Goal: Transaction & Acquisition: Purchase product/service

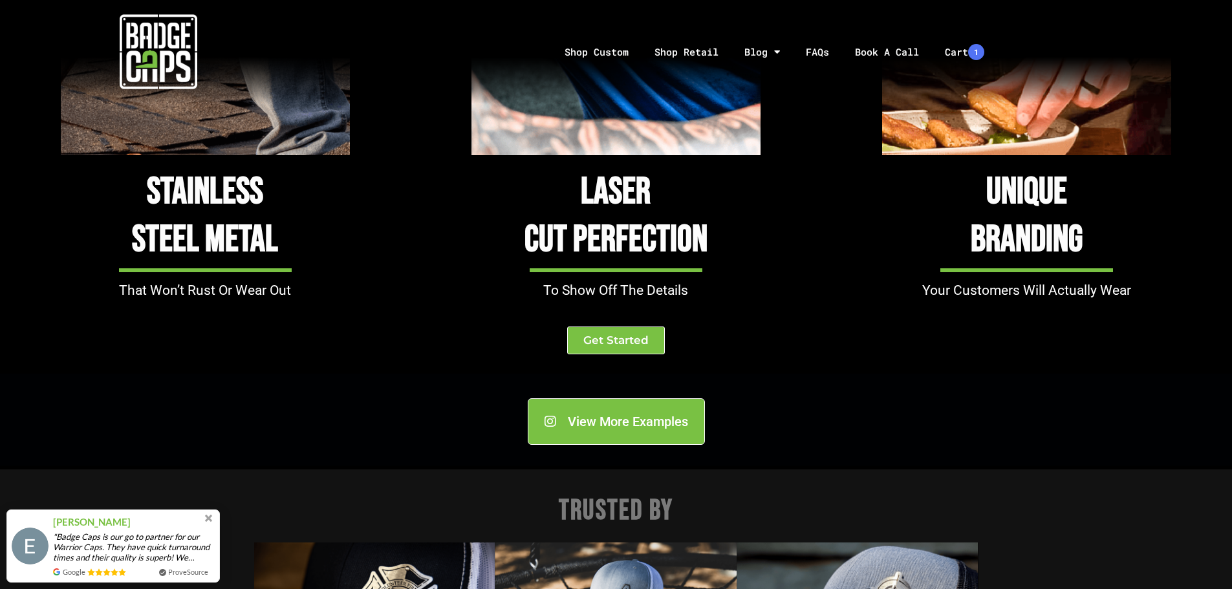
scroll to position [1616, 0]
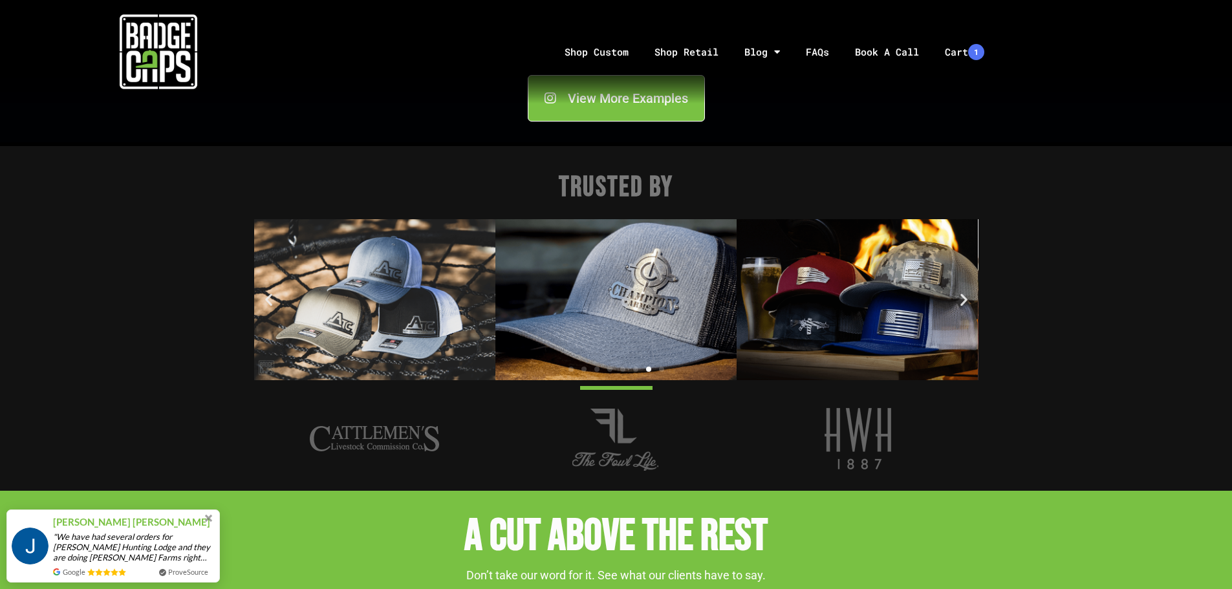
click at [679, 280] on img "8 / 8" at bounding box center [615, 299] width 241 height 161
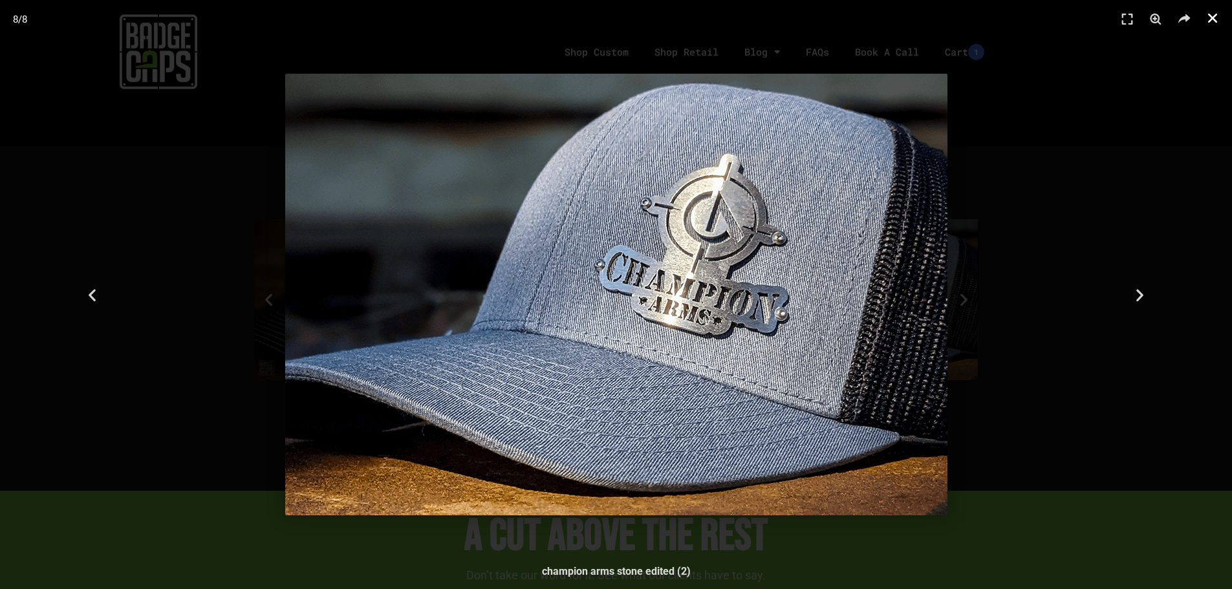
click at [1208, 23] on icon "Close (Esc)" at bounding box center [1212, 18] width 13 height 13
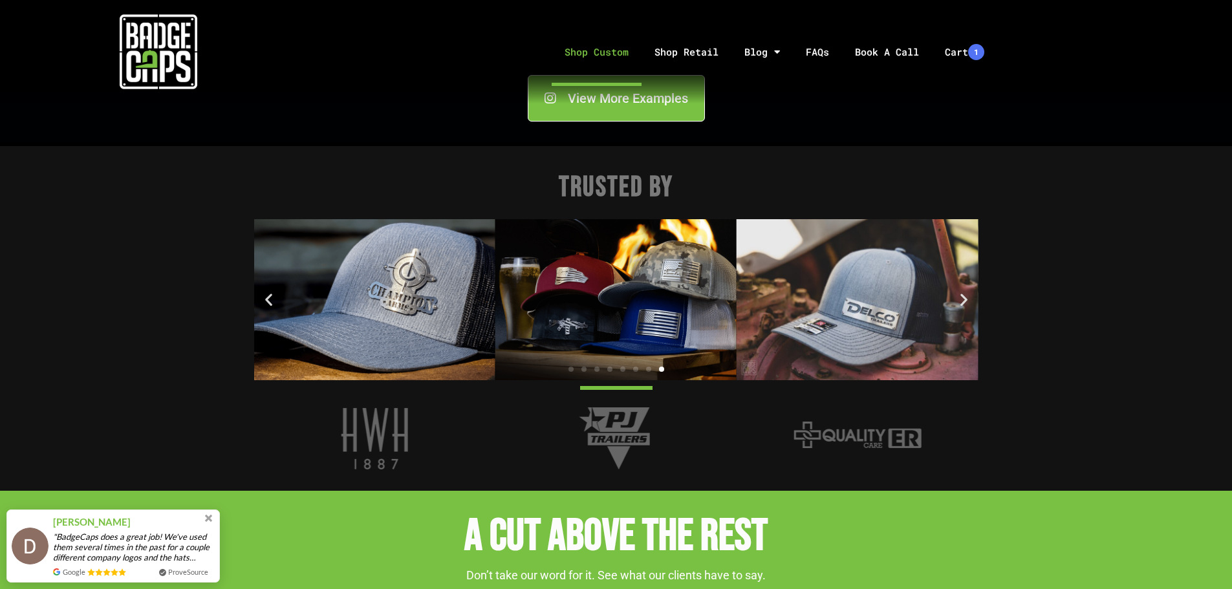
click at [587, 50] on link "Shop Custom" at bounding box center [597, 52] width 90 height 68
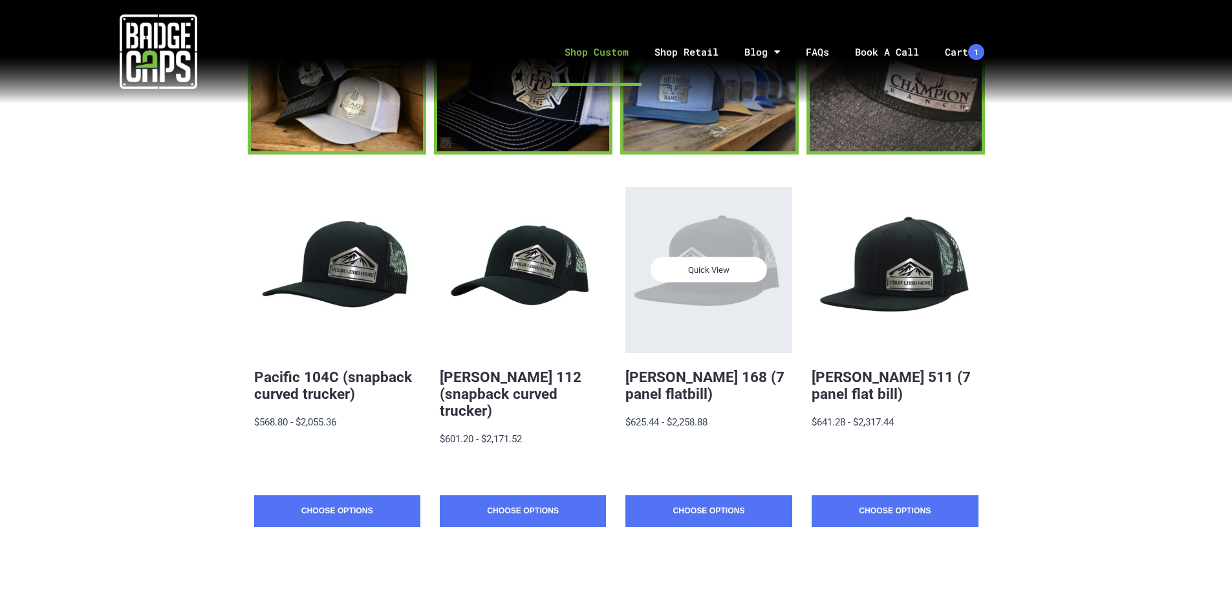
scroll to position [194, 0]
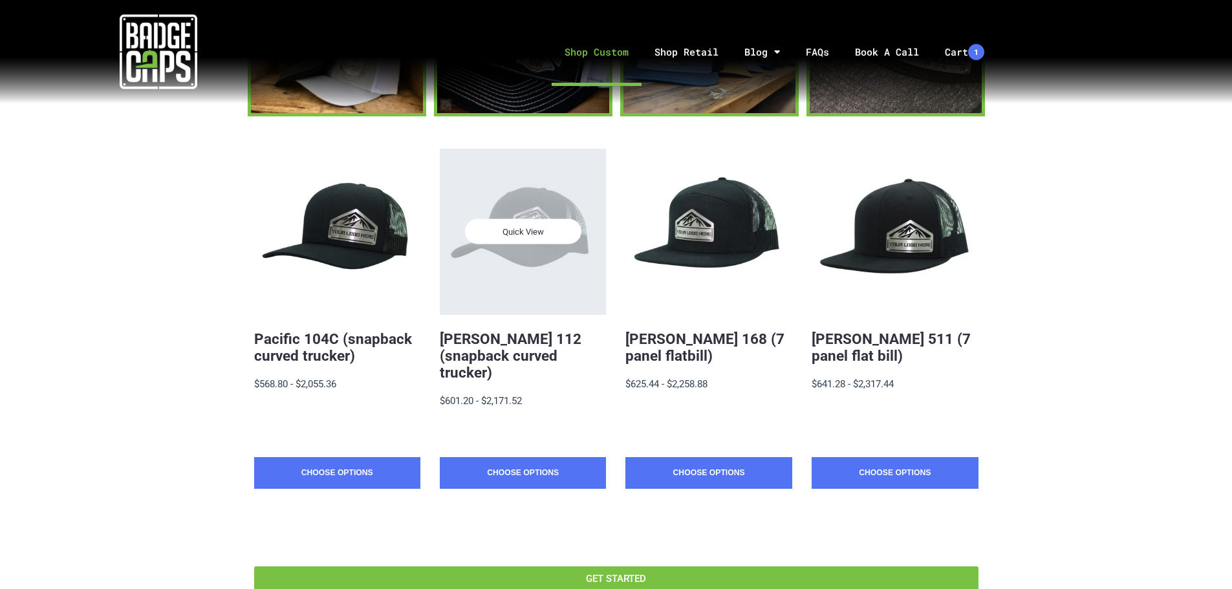
click at [545, 250] on div "Quick View" at bounding box center [523, 232] width 166 height 166
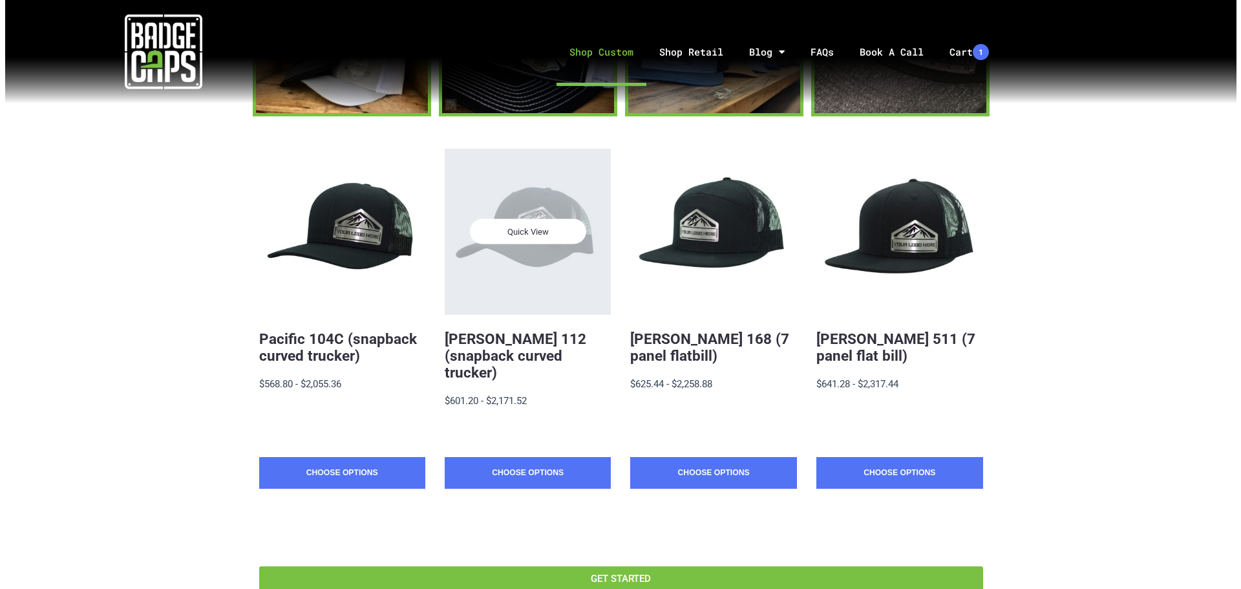
scroll to position [0, 0]
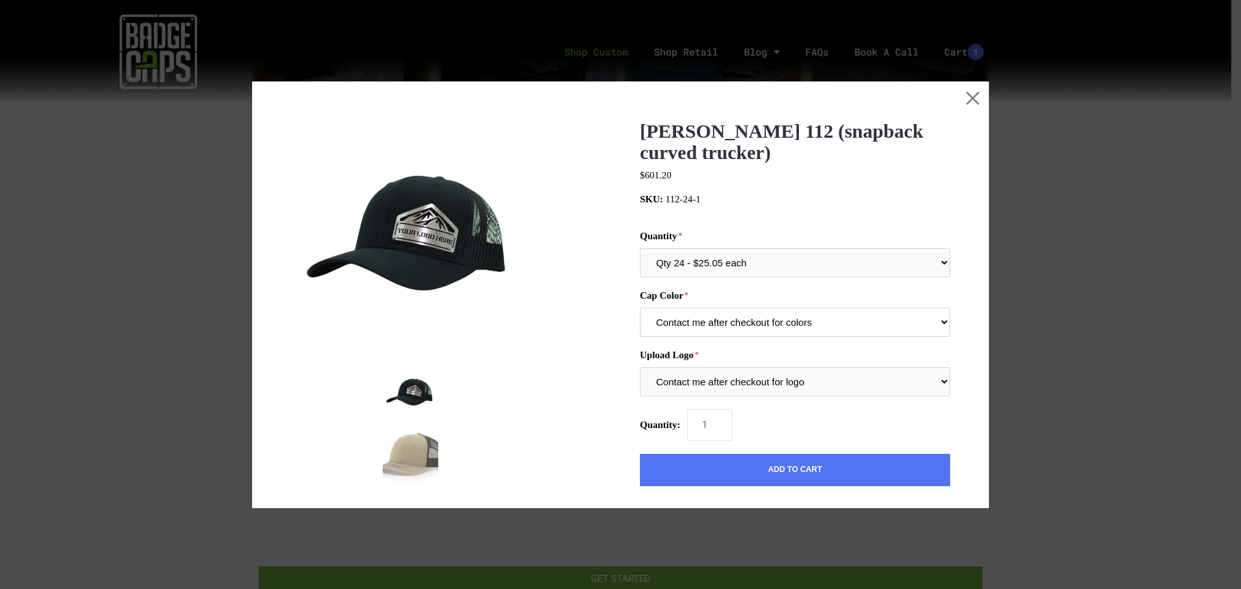
click at [936, 322] on select "Contact me after checkout for colors" at bounding box center [795, 322] width 310 height 29
click at [931, 383] on select "Contact me after checkout for logo" at bounding box center [795, 381] width 310 height 29
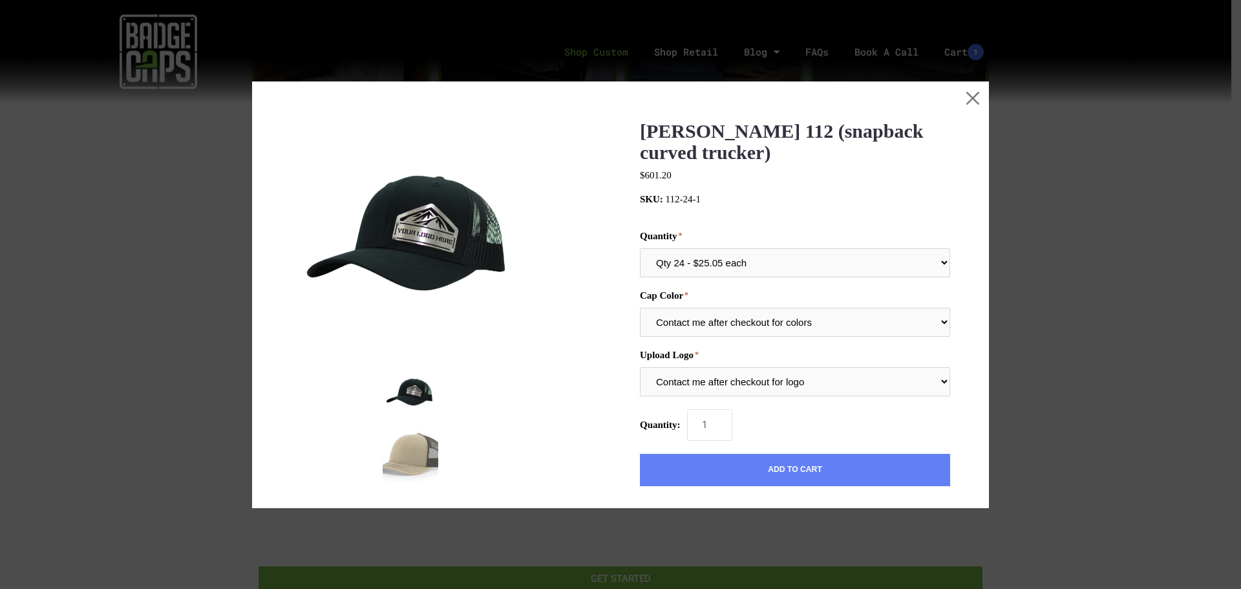
click at [802, 470] on button "Add to Cart" at bounding box center [795, 470] width 310 height 32
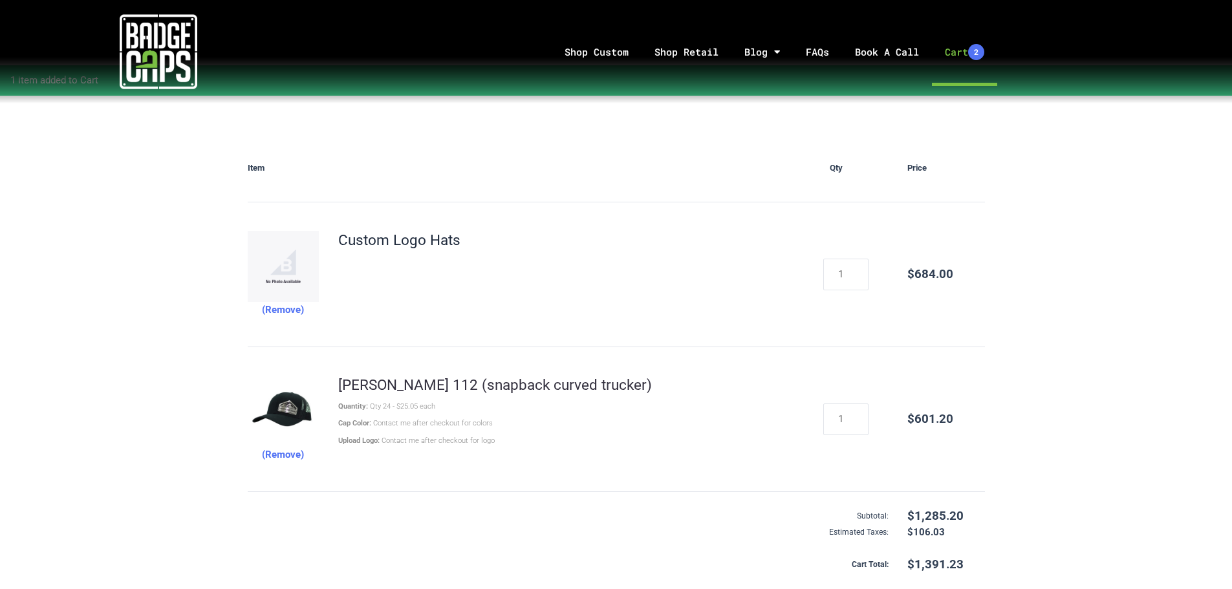
scroll to position [194, 0]
